Goal: Obtain resource: Obtain resource

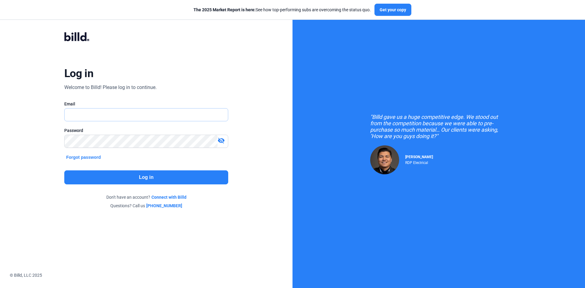
type input "[EMAIL_ADDRESS][DOMAIN_NAME]"
click at [153, 172] on button "Log in" at bounding box center [146, 177] width 164 height 14
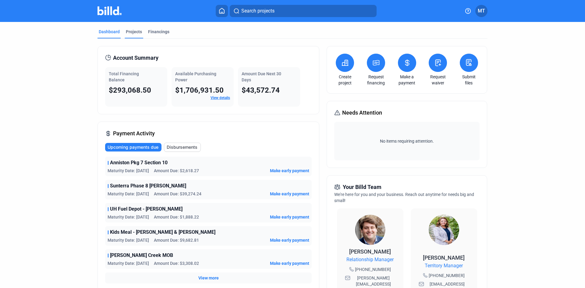
click at [133, 34] on div "Projects" at bounding box center [134, 32] width 16 height 6
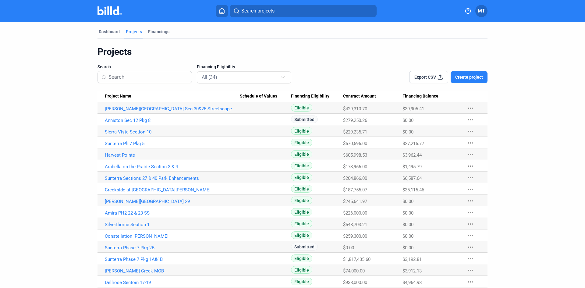
click at [134, 132] on link "Sierra Vista Section 10" at bounding box center [172, 131] width 135 height 5
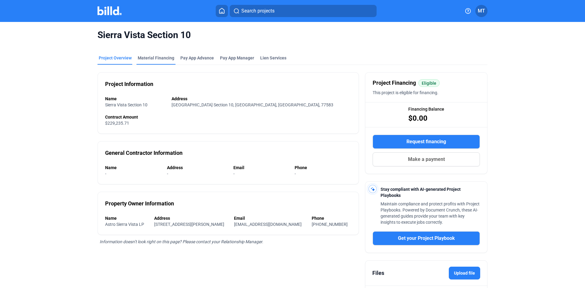
click at [148, 62] on div "Material Financing" at bounding box center [156, 60] width 39 height 10
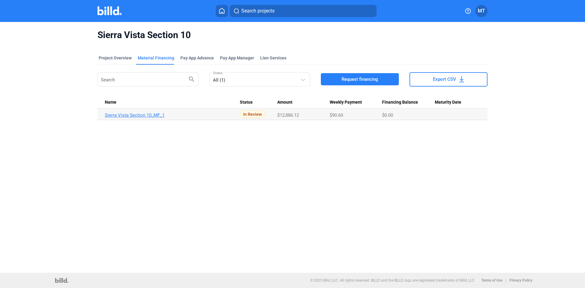
click at [152, 115] on link "Sierra Vista Section 10_MF_1" at bounding box center [172, 114] width 135 height 5
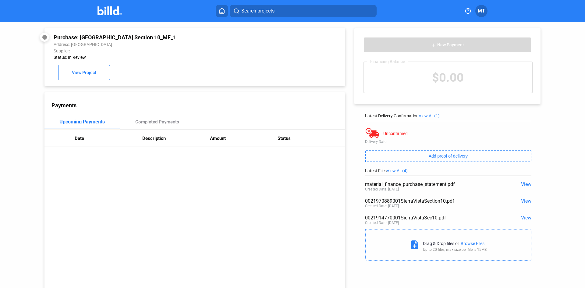
click at [525, 219] on span "View" at bounding box center [526, 218] width 10 height 6
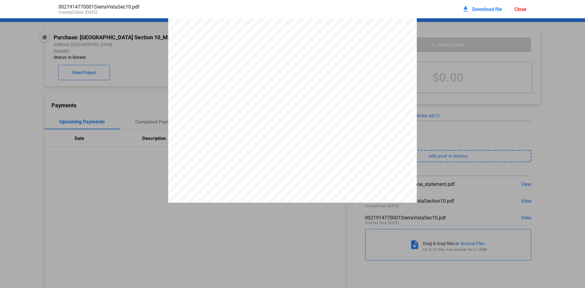
scroll to position [316, 0]
click at [516, 9] on div "Close" at bounding box center [521, 9] width 12 height 6
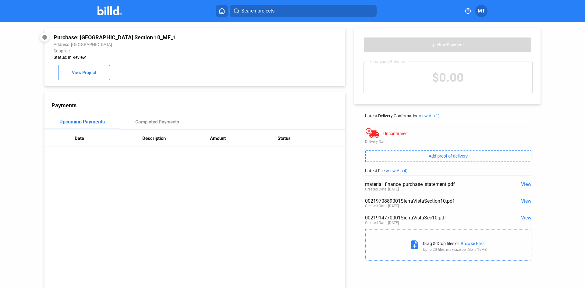
click at [523, 201] on span "View" at bounding box center [526, 201] width 10 height 6
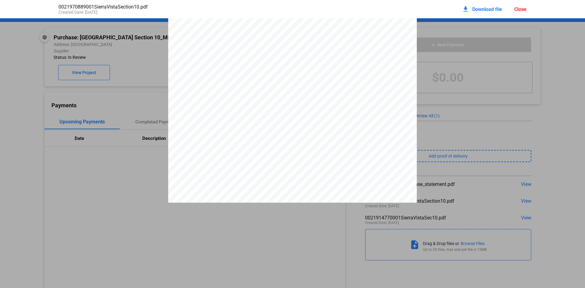
scroll to position [0, 0]
click at [524, 10] on div "Close" at bounding box center [521, 9] width 12 height 6
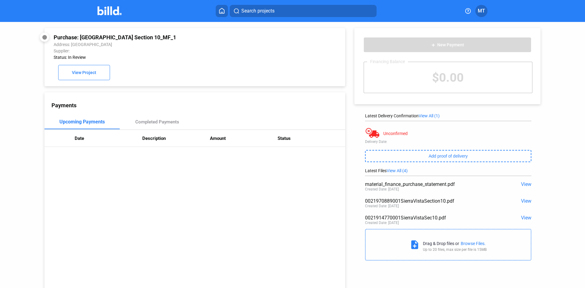
click at [523, 186] on span "View" at bounding box center [526, 184] width 10 height 6
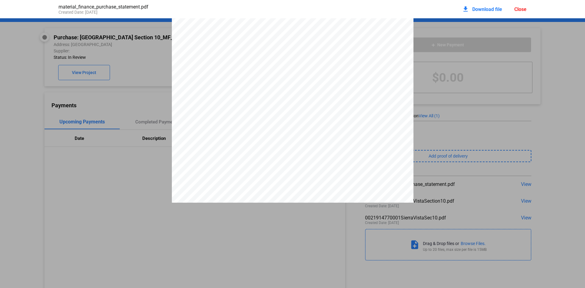
scroll to position [652, 0]
click at [522, 11] on div "Close" at bounding box center [521, 9] width 12 height 6
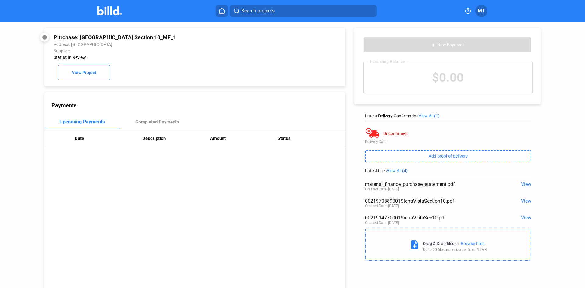
click at [117, 9] on img at bounding box center [110, 10] width 24 height 9
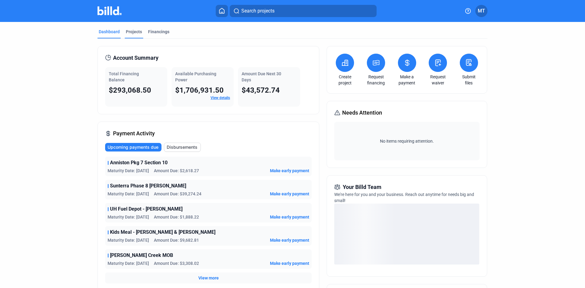
click at [125, 35] on div "Projects" at bounding box center [134, 34] width 19 height 10
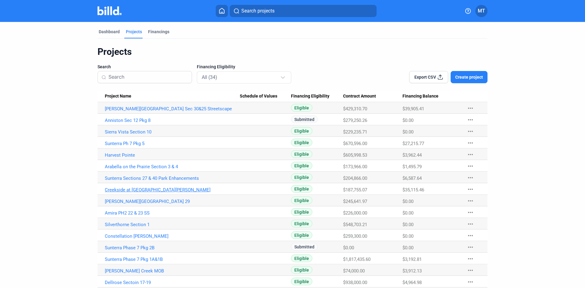
click at [152, 191] on link "Creekside at [GEOGRAPHIC_DATA][PERSON_NAME]" at bounding box center [172, 189] width 135 height 5
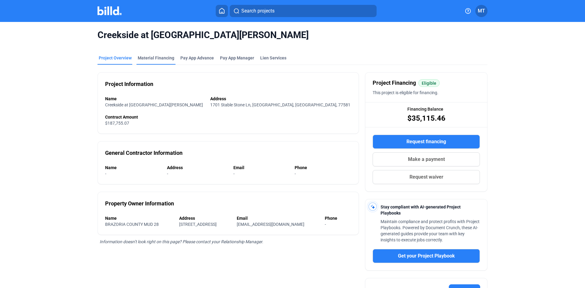
click at [162, 59] on div "Material Financing" at bounding box center [156, 58] width 37 height 6
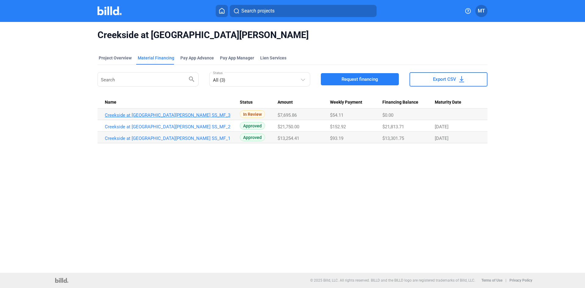
click at [166, 117] on link "Creekside at [GEOGRAPHIC_DATA][PERSON_NAME] SS_MF_3" at bounding box center [172, 114] width 135 height 5
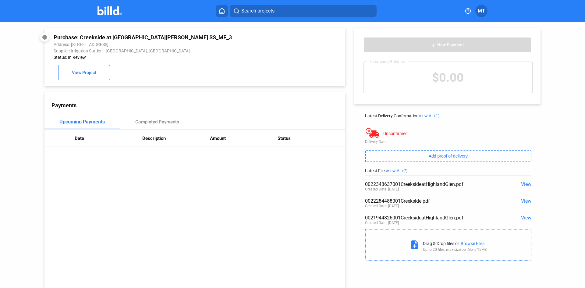
click at [521, 183] on span "View" at bounding box center [526, 184] width 10 height 6
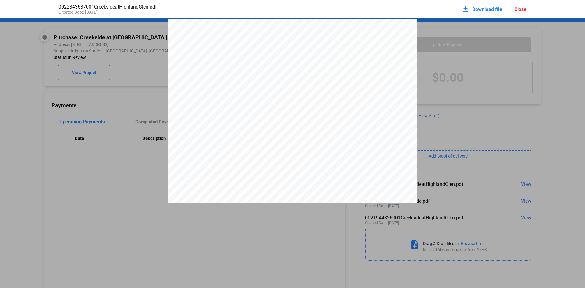
click at [523, 10] on div "Close" at bounding box center [521, 9] width 12 height 6
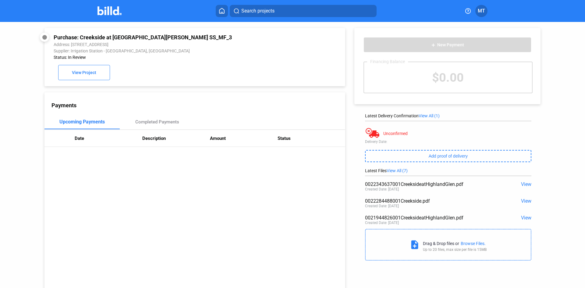
click at [521, 202] on span "View" at bounding box center [526, 201] width 10 height 6
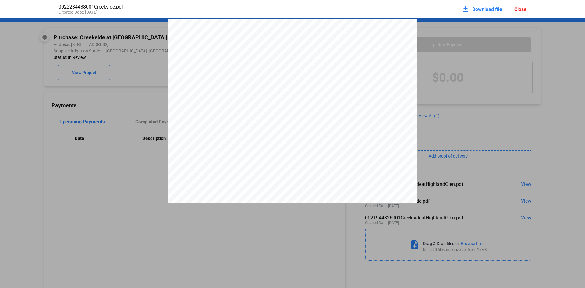
click at [517, 12] on div "Close" at bounding box center [521, 9] width 12 height 6
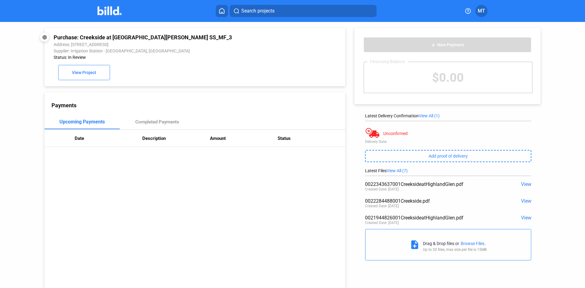
click at [525, 217] on span "View" at bounding box center [526, 218] width 10 height 6
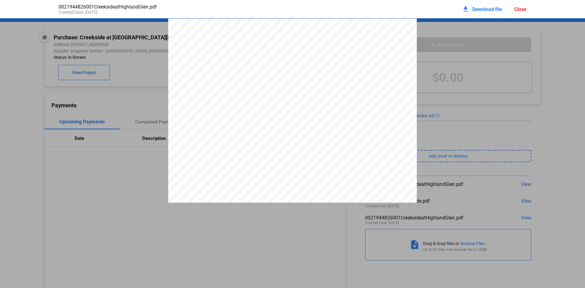
click at [518, 8] on div "Close" at bounding box center [521, 9] width 12 height 6
